Goal: Navigation & Orientation: Find specific page/section

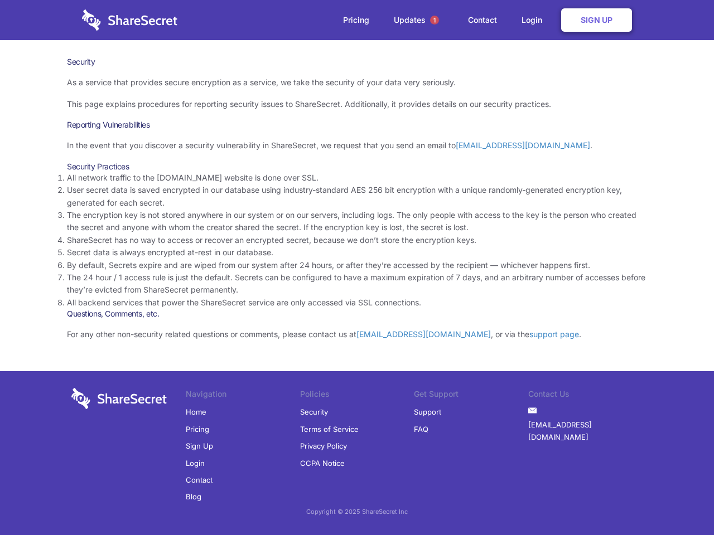
click at [357, 268] on li "By default, Secrets expire and are wiped from our system after 24 hours, or aft…" at bounding box center [357, 265] width 580 height 12
click at [435, 20] on span "1" at bounding box center [434, 20] width 9 height 9
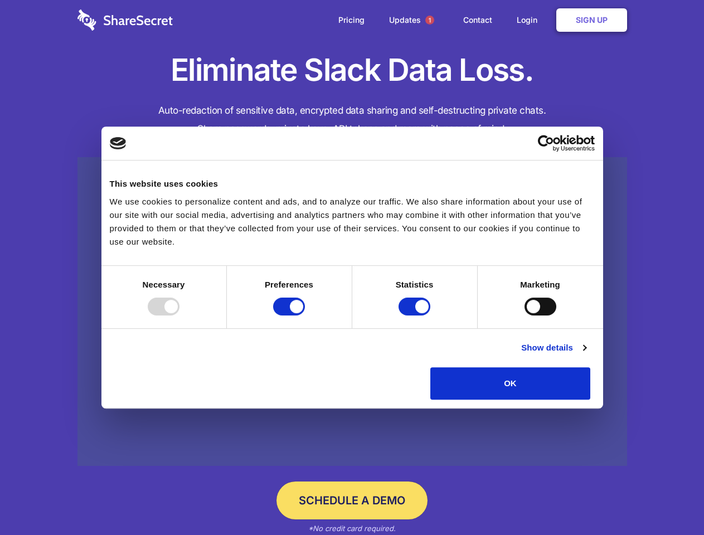
click at [180, 316] on div at bounding box center [164, 307] width 32 height 18
click at [305, 316] on input "Preferences" at bounding box center [289, 307] width 32 height 18
checkbox input "false"
click at [416, 316] on input "Statistics" at bounding box center [415, 307] width 32 height 18
checkbox input "false"
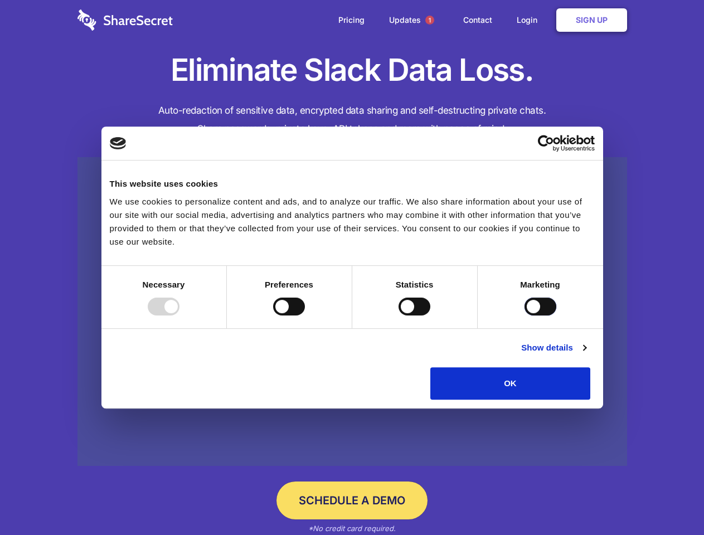
click at [525, 316] on input "Marketing" at bounding box center [541, 307] width 32 height 18
checkbox input "true"
click at [586, 355] on link "Show details" at bounding box center [554, 347] width 65 height 13
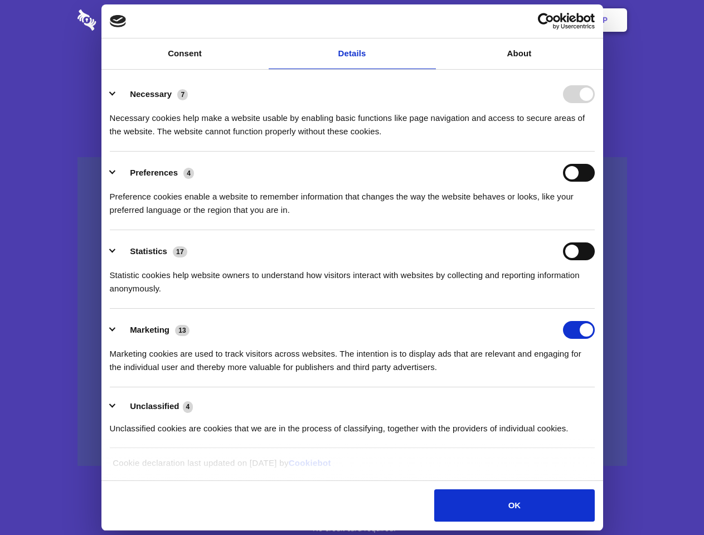
click at [595, 152] on li "Necessary 7 Necessary cookies help make a website usable by enabling basic func…" at bounding box center [352, 112] width 485 height 79
click at [430, 20] on span "1" at bounding box center [430, 20] width 9 height 9
